Goal: Task Accomplishment & Management: Use online tool/utility

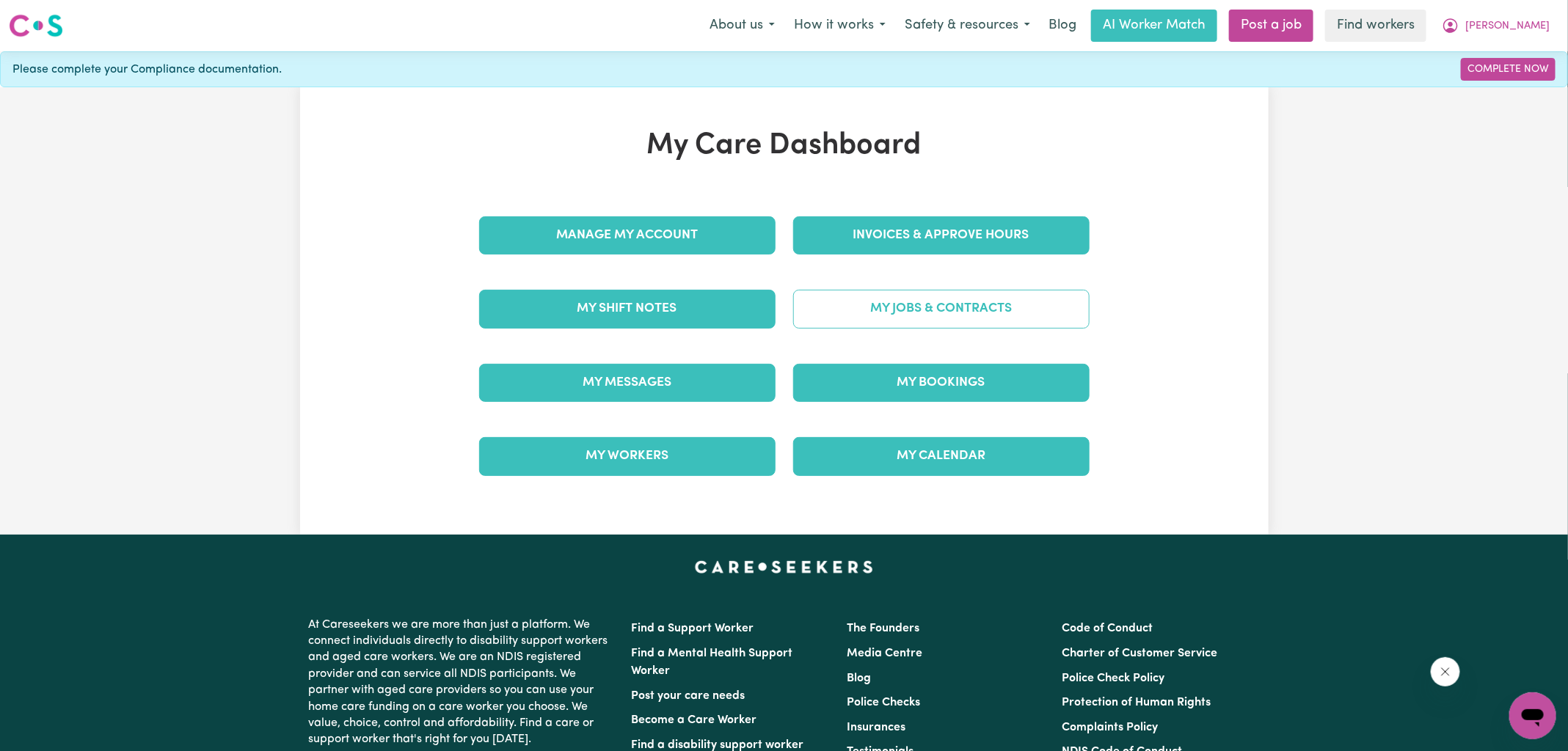
click at [881, 320] on link "My Jobs & Contracts" at bounding box center [941, 308] width 296 height 38
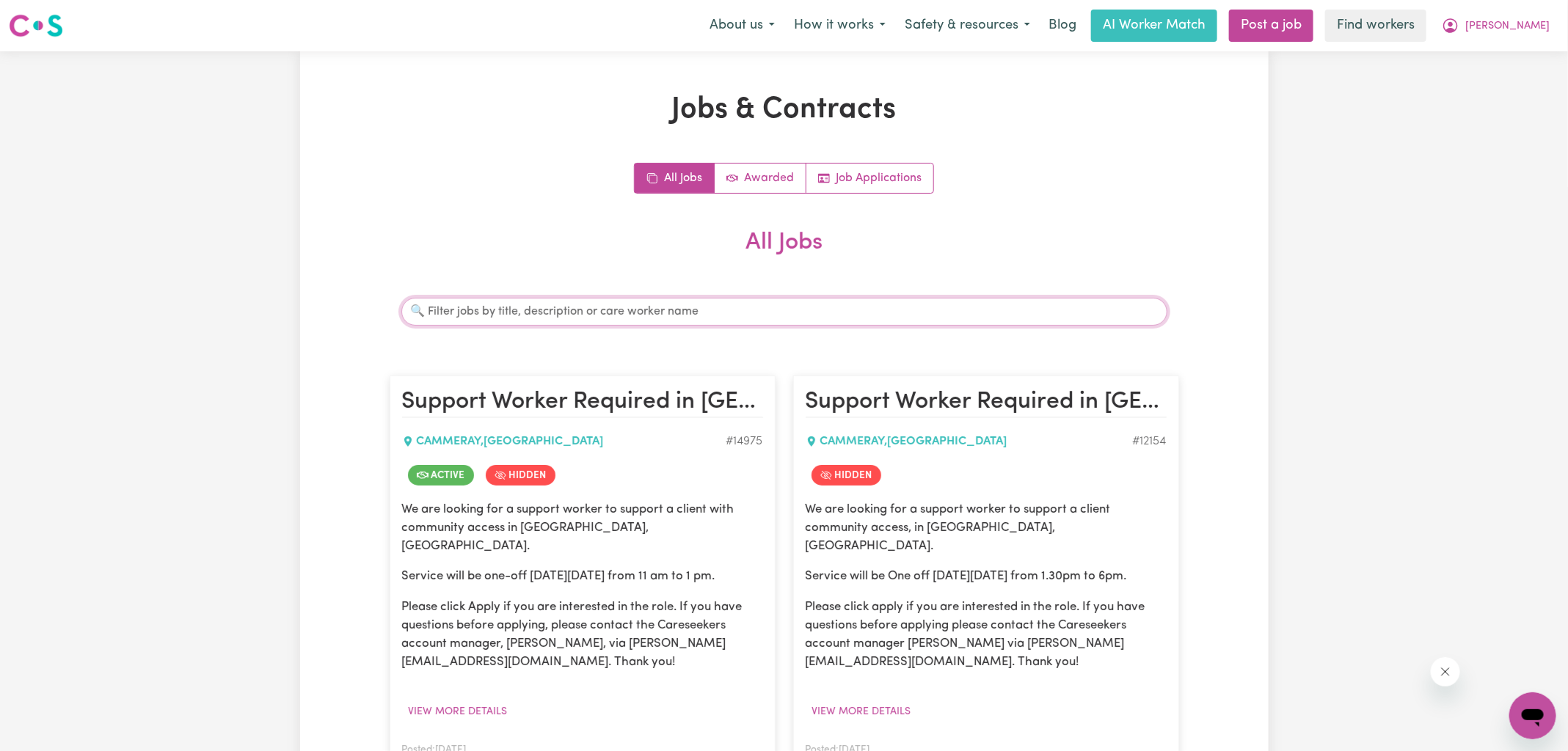
click at [543, 320] on input "Search jobs" at bounding box center [785, 312] width 766 height 28
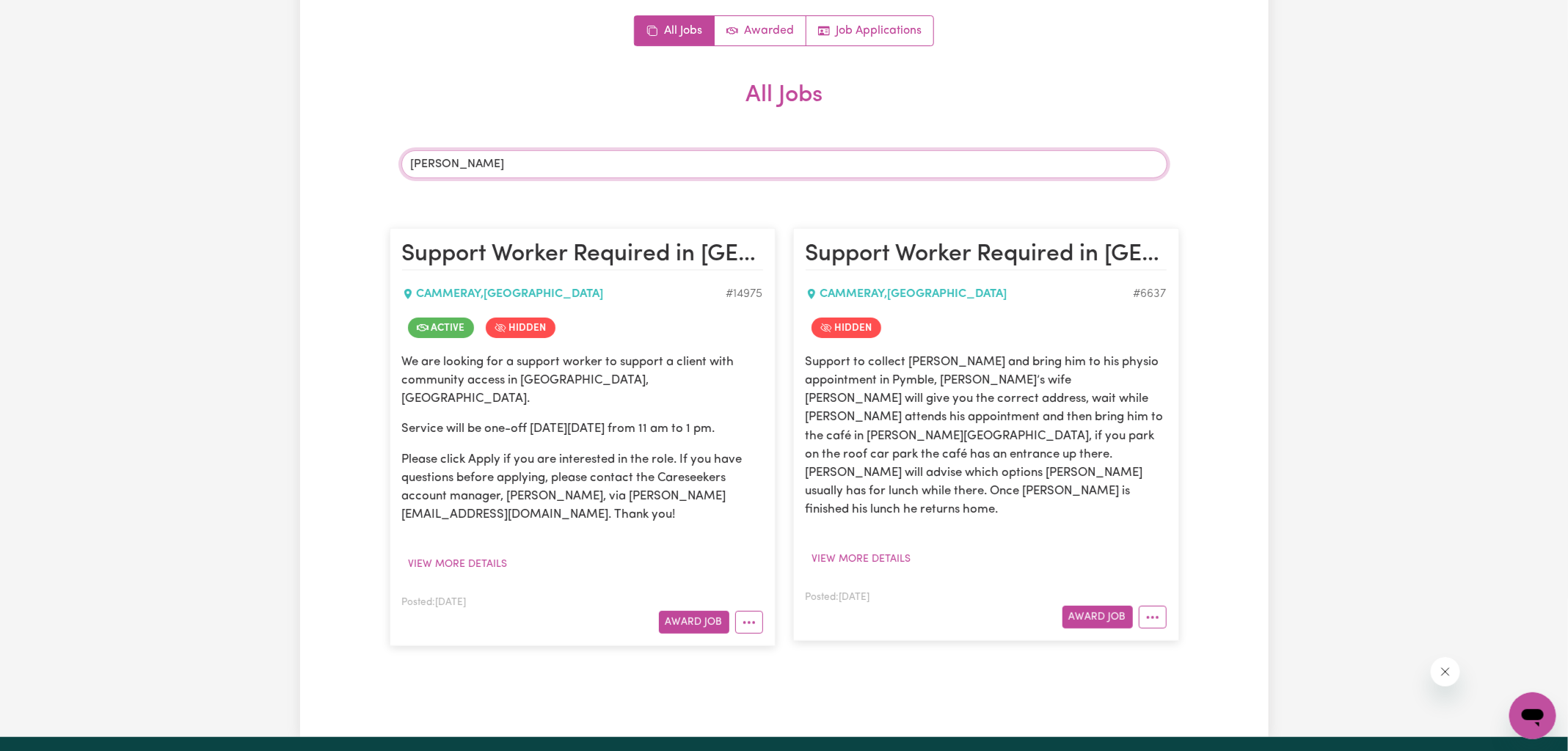
scroll to position [409, 0]
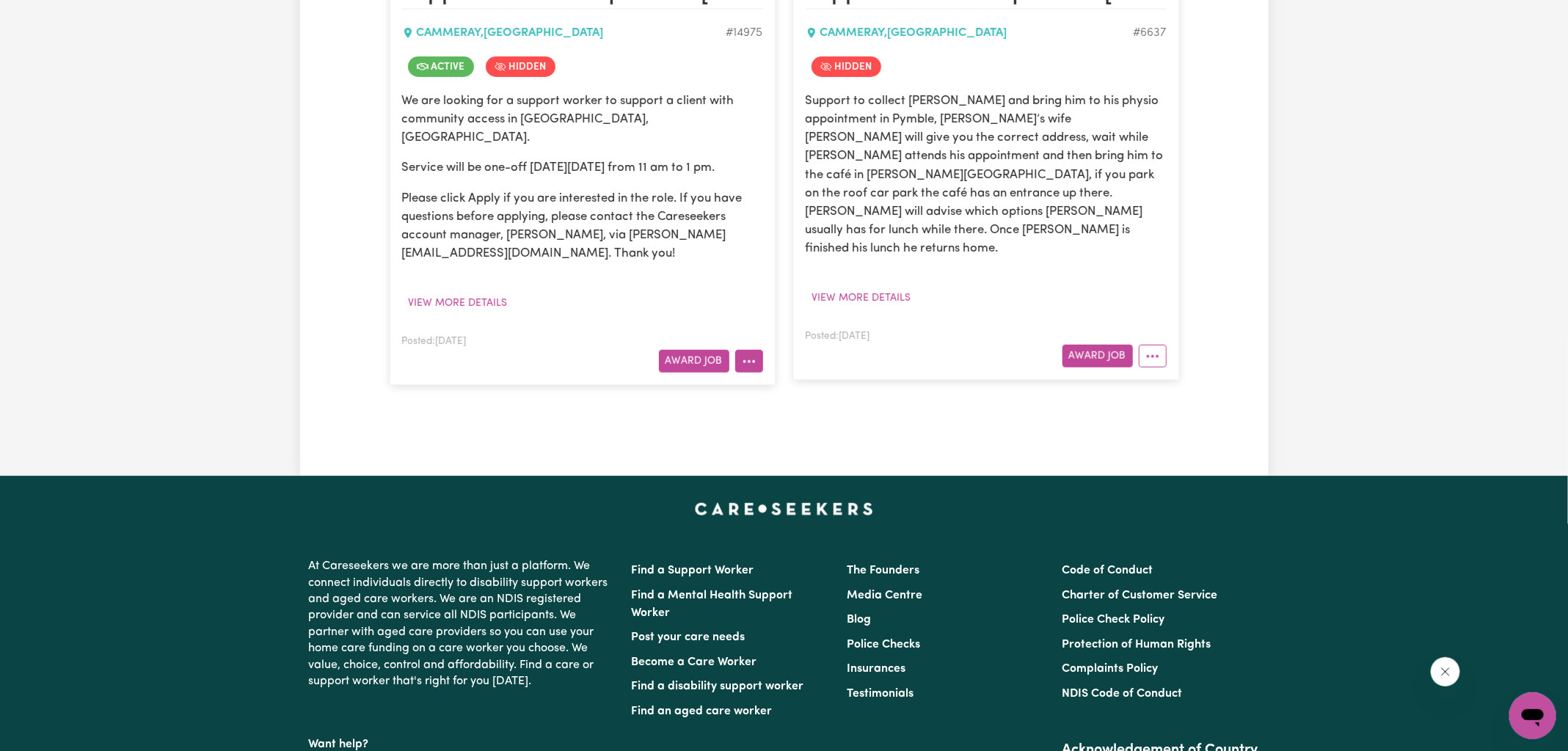
type input "[PERSON_NAME]"
click at [751, 354] on icon "More options" at bounding box center [749, 361] width 14 height 14
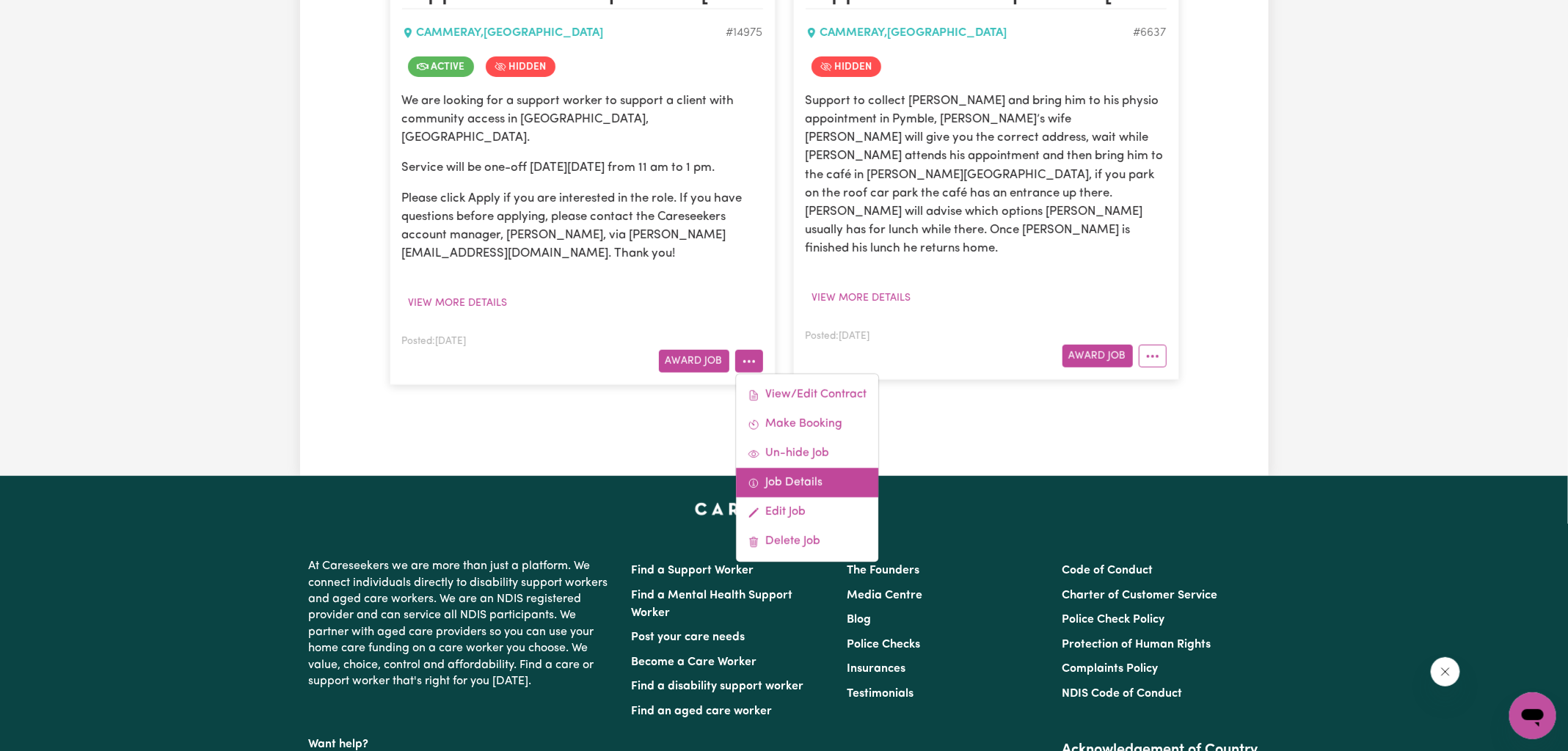
click at [820, 468] on link "Job Details" at bounding box center [807, 483] width 142 height 29
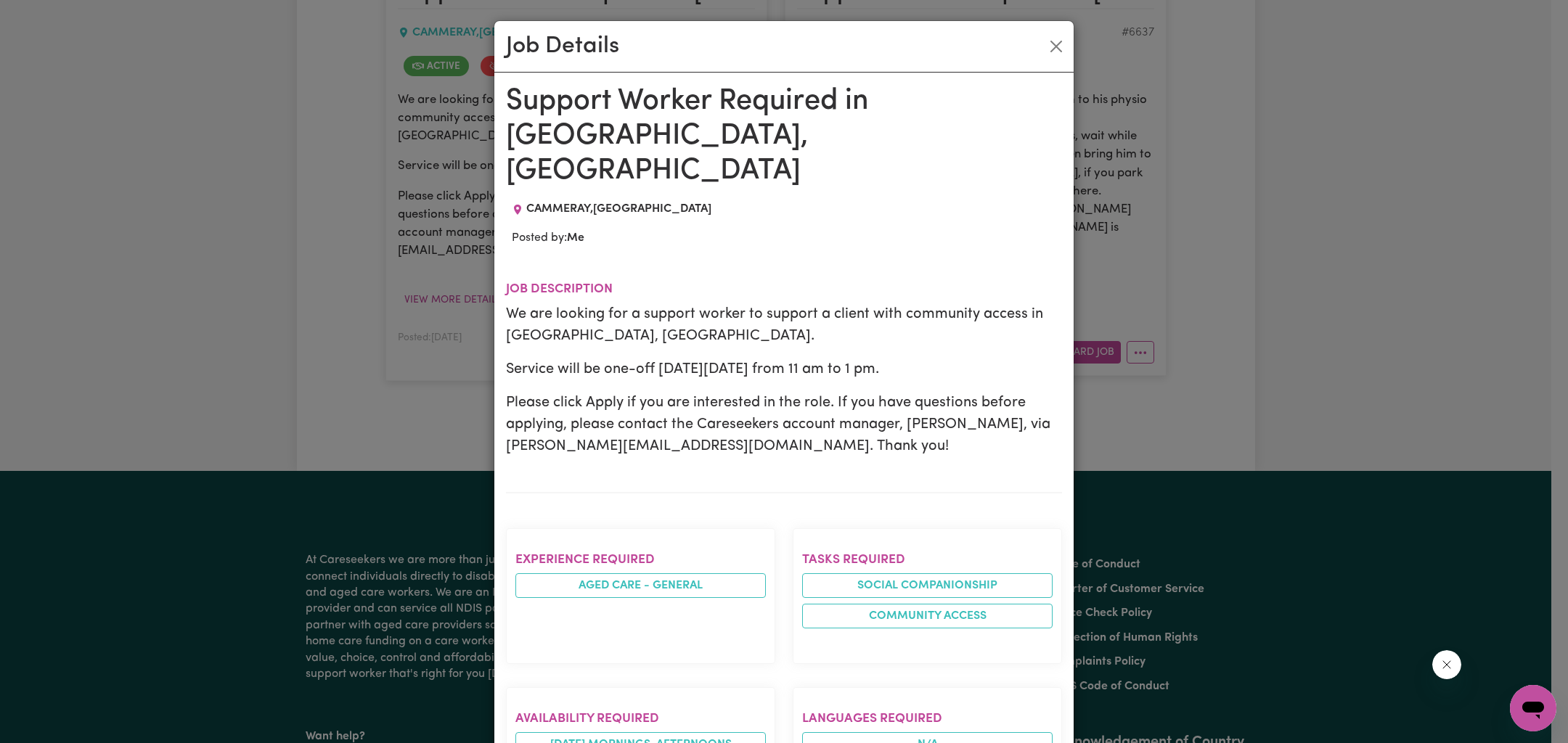
click at [643, 317] on div "We are looking for a support worker to support a client with community access i…" at bounding box center [784, 380] width 556 height 154
drag, startPoint x: 736, startPoint y: 276, endPoint x: 663, endPoint y: 276, distance: 73.0
click at [663, 303] on p "We are looking for a support worker to support a client with community access i…" at bounding box center [784, 325] width 556 height 44
click at [685, 303] on p "We are looking for a support worker to support a client with community access i…" at bounding box center [784, 325] width 556 height 44
drag, startPoint x: 733, startPoint y: 283, endPoint x: 874, endPoint y: 268, distance: 141.8
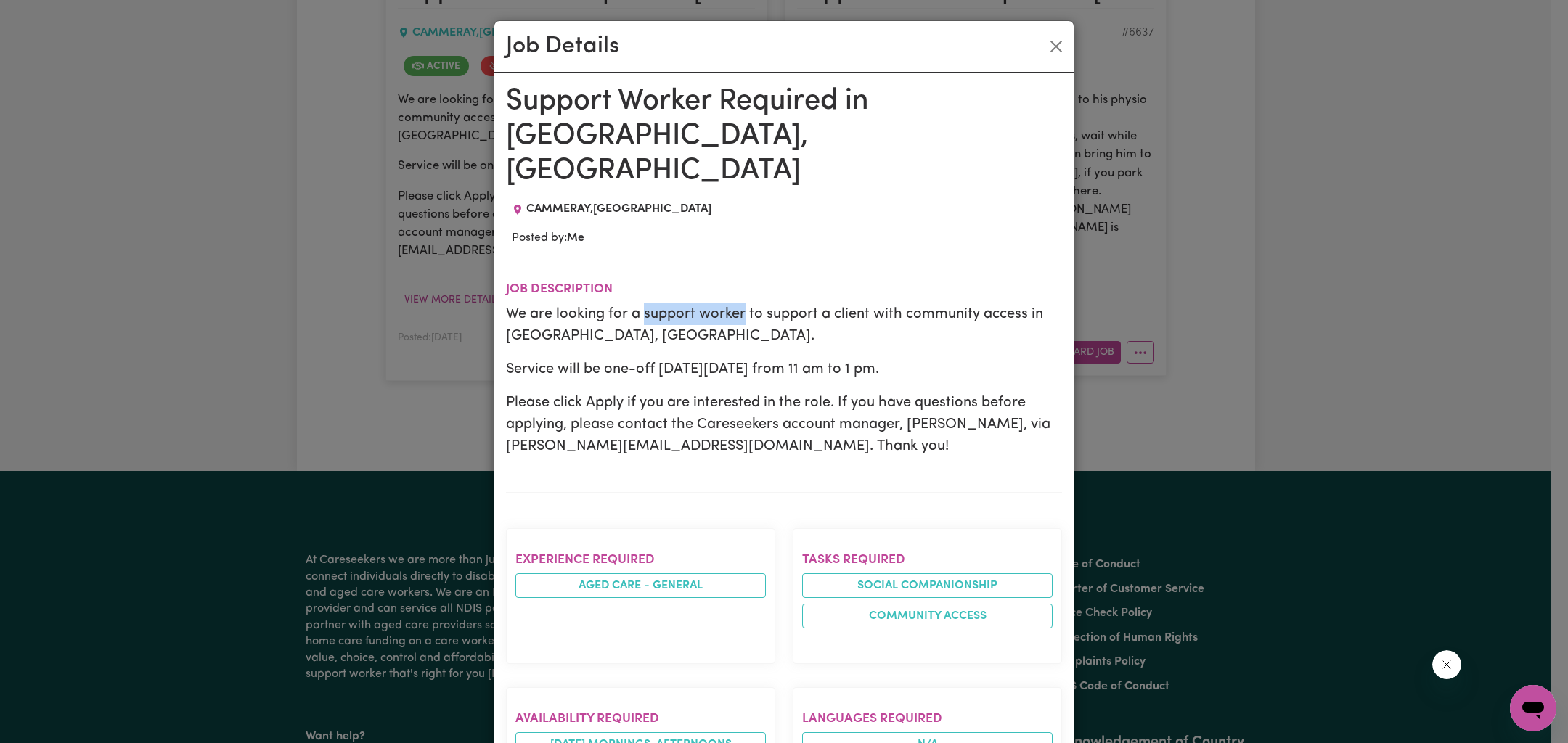
click at [639, 303] on p "We are looking for a support worker to support a client with community access i…" at bounding box center [784, 325] width 556 height 44
copy p "support worker"
click at [857, 303] on p "We are looking for a support worker to support a client with community access i…" at bounding box center [784, 325] width 556 height 44
drag, startPoint x: 864, startPoint y: 275, endPoint x: 1015, endPoint y: 276, distance: 151.0
click at [1015, 303] on p "We are looking for a support worker to support a client with community access i…" at bounding box center [784, 325] width 556 height 44
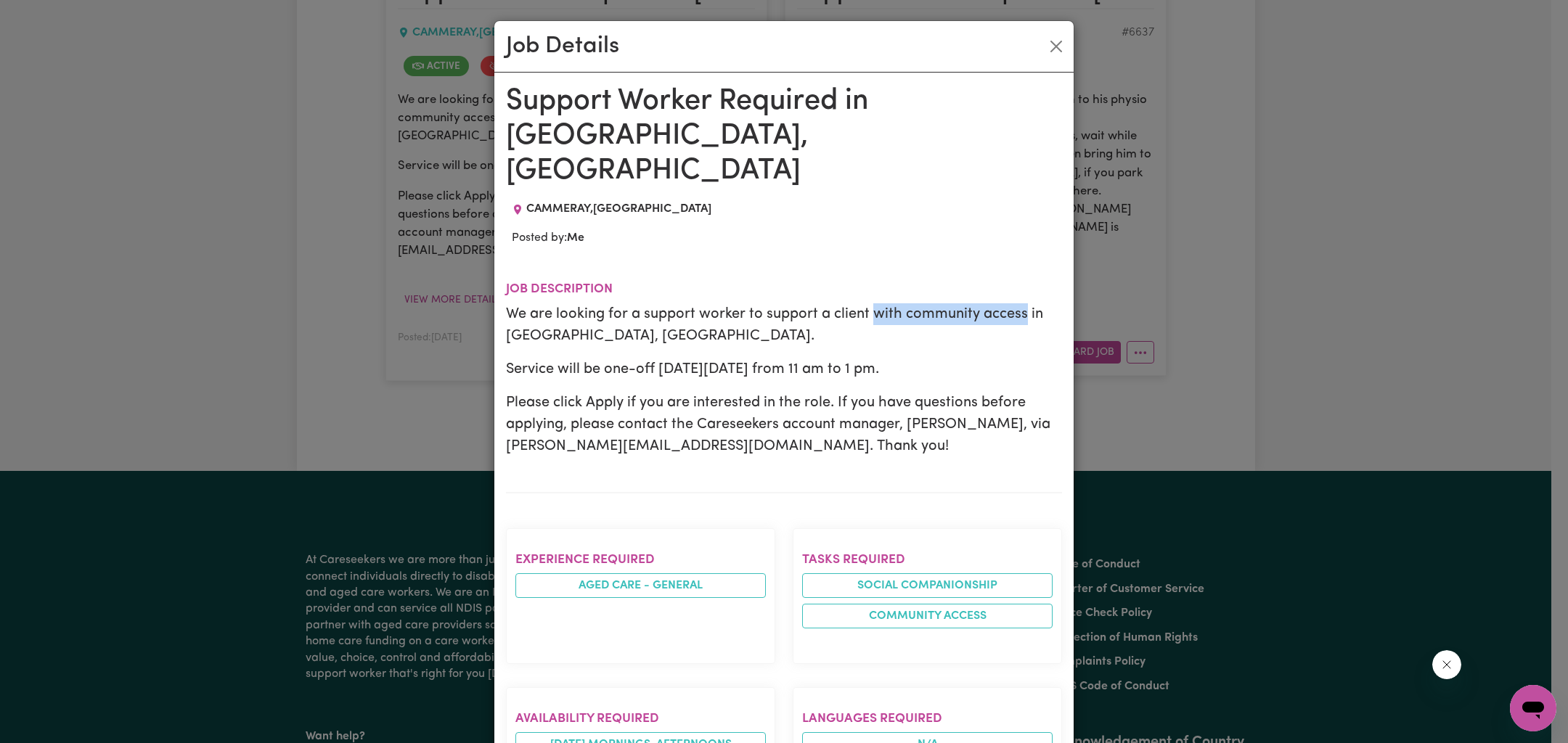
copy p "with community access"
click at [1320, 174] on div "Job Details Support Worker Required in [GEOGRAPHIC_DATA], [GEOGRAPHIC_DATA] [GE…" at bounding box center [784, 371] width 1568 height 743
drag, startPoint x: 1051, startPoint y: 43, endPoint x: 1023, endPoint y: 2, distance: 49.6
click at [1052, 43] on button "Close" at bounding box center [1056, 46] width 23 height 23
